Goal: Information Seeking & Learning: Learn about a topic

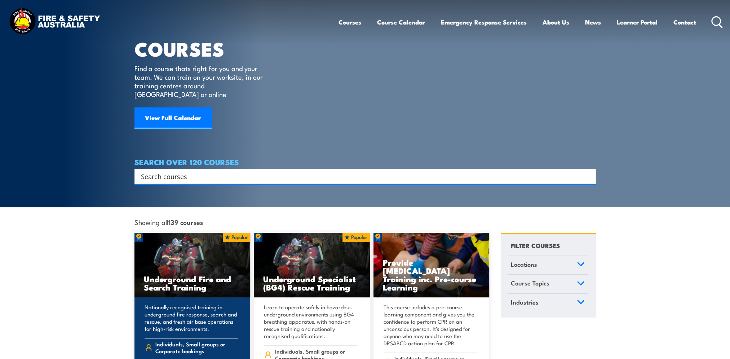
scroll to position [108, 0]
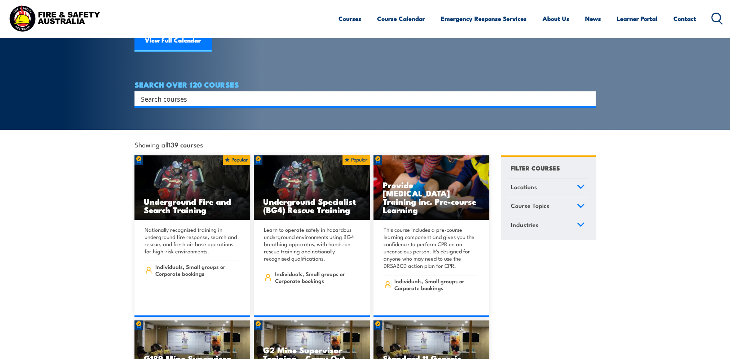
click at [183, 93] on input "Search input" at bounding box center [360, 98] width 439 height 11
type input "confined spcaes"
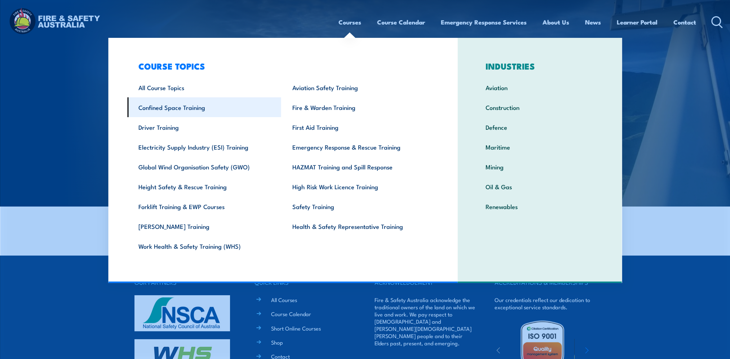
click at [236, 104] on link "Confined Space Training" at bounding box center [204, 107] width 154 height 20
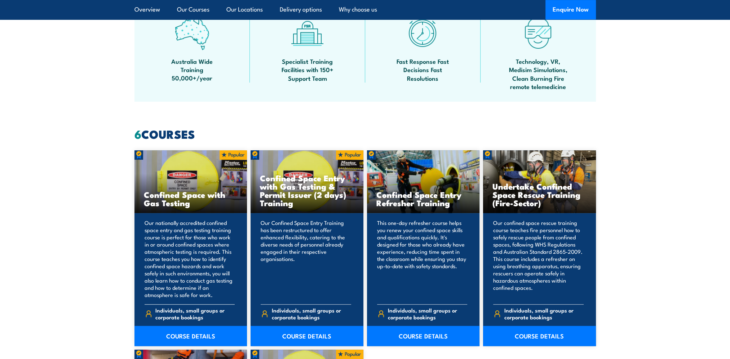
scroll to position [577, 0]
